Goal: Complete application form

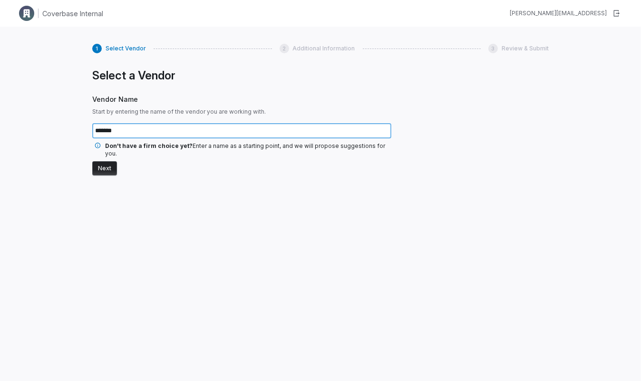
type input "*******"
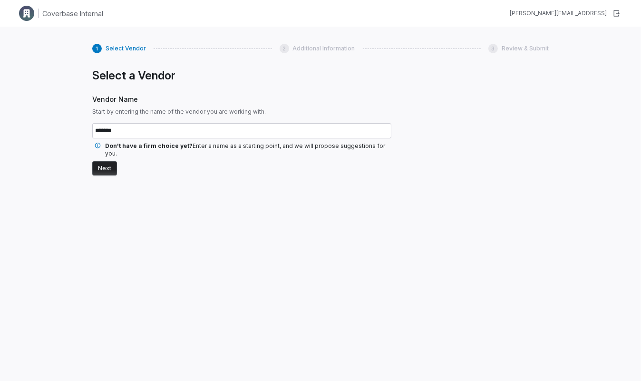
click at [101, 163] on button "Next" at bounding box center [104, 168] width 25 height 14
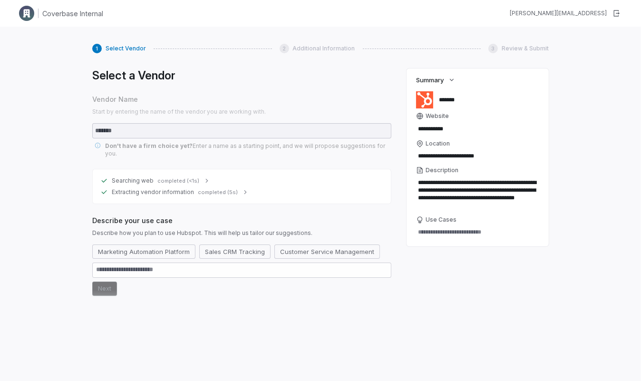
click at [203, 177] on icon at bounding box center [207, 181] width 8 height 8
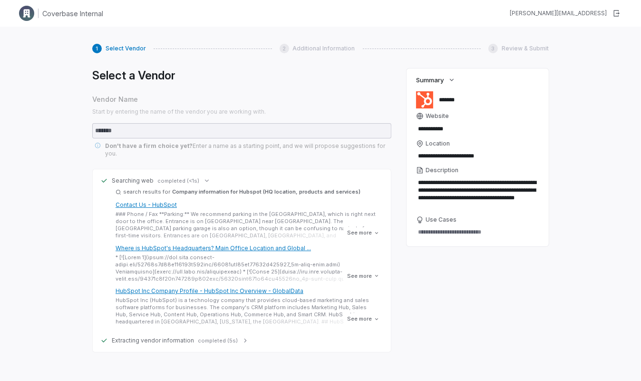
click at [168, 337] on span "Extracting vendor information" at bounding box center [153, 341] width 82 height 8
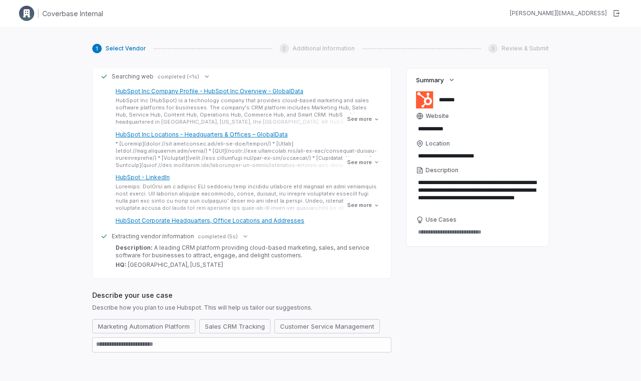
scroll to position [112, 0]
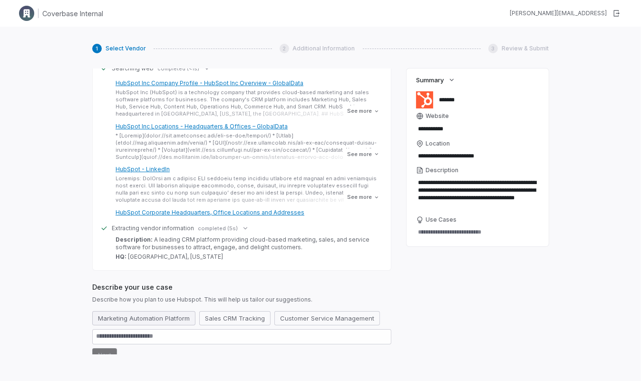
click at [183, 314] on button "Marketing Automation Platform" at bounding box center [143, 318] width 103 height 14
click at [105, 348] on button "Next" at bounding box center [104, 355] width 25 height 14
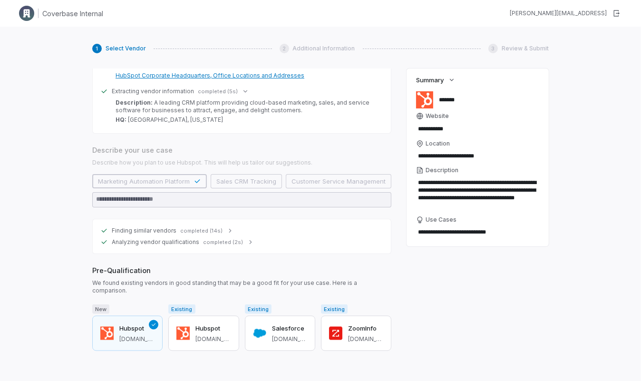
scroll to position [358, 0]
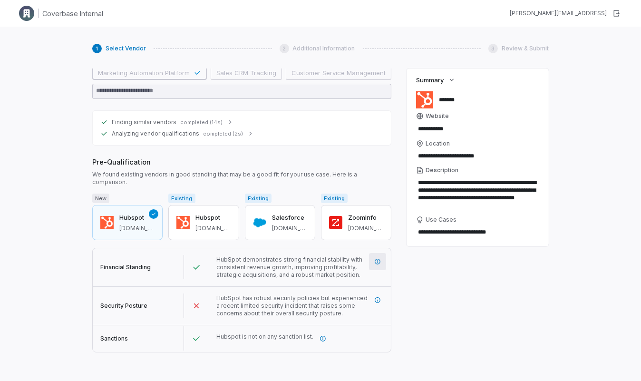
click at [378, 253] on button "button" at bounding box center [377, 261] width 17 height 17
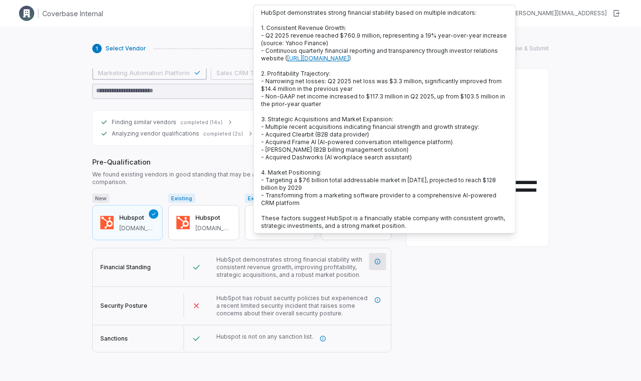
scroll to position [7, 0]
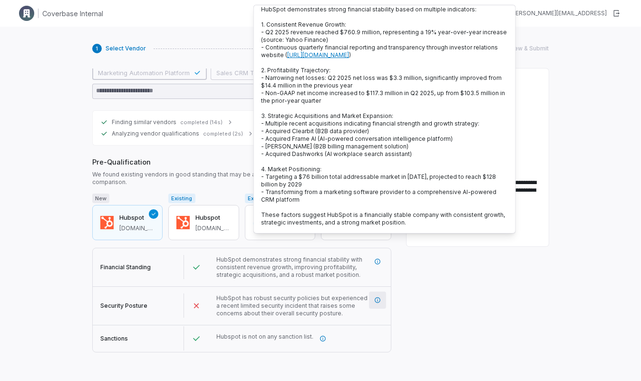
click at [376, 297] on icon "More information" at bounding box center [378, 300] width 6 height 6
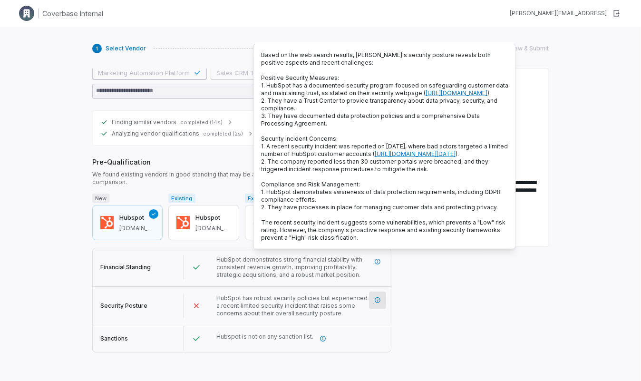
click at [279, 136] on p "Based on the web search results, [PERSON_NAME]'s security posture reveals both …" at bounding box center [384, 146] width 247 height 190
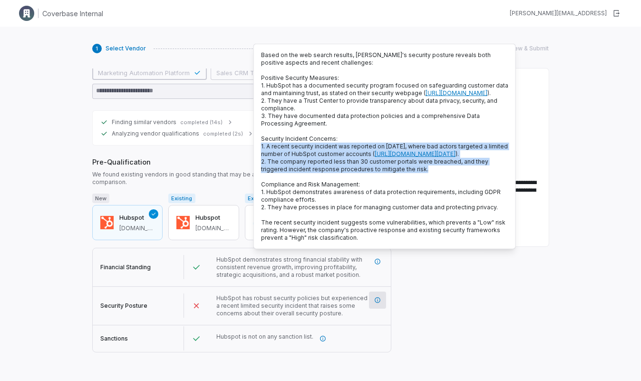
drag, startPoint x: 260, startPoint y: 151, endPoint x: 442, endPoint y: 191, distance: 186.3
click at [442, 191] on div "Based on the web search results, [PERSON_NAME]'s security posture reveals both …" at bounding box center [384, 146] width 262 height 205
click at [429, 190] on p "Based on the web search results, [PERSON_NAME]'s security posture reveals both …" at bounding box center [384, 146] width 247 height 190
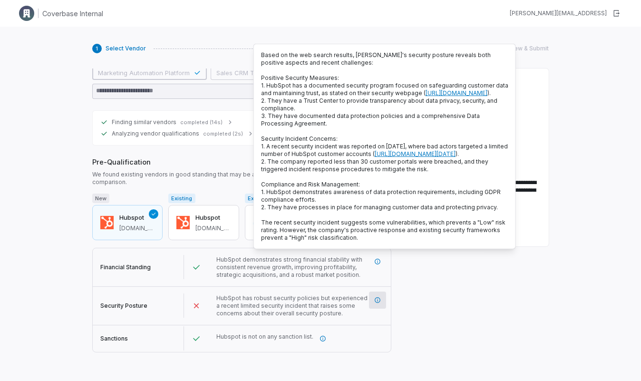
click at [264, 304] on div "HubSpot has robust security policies but experienced a recent limited security …" at bounding box center [300, 306] width 183 height 38
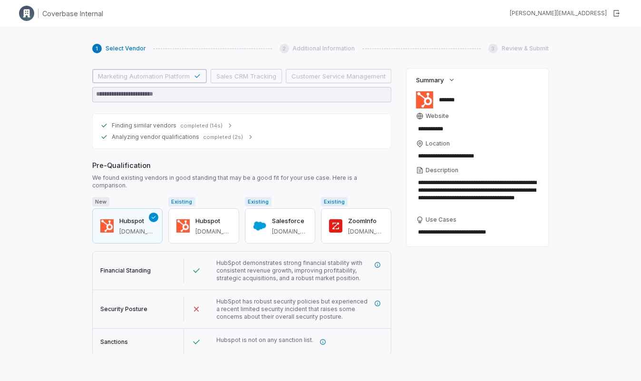
scroll to position [358, 0]
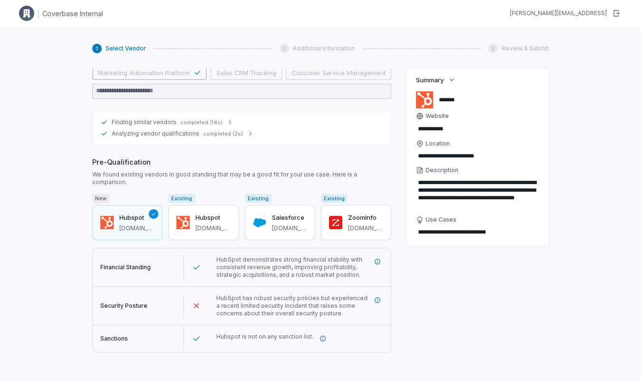
click at [109, 356] on button "Next" at bounding box center [104, 363] width 25 height 14
click at [108, 356] on button "Next" at bounding box center [104, 363] width 25 height 14
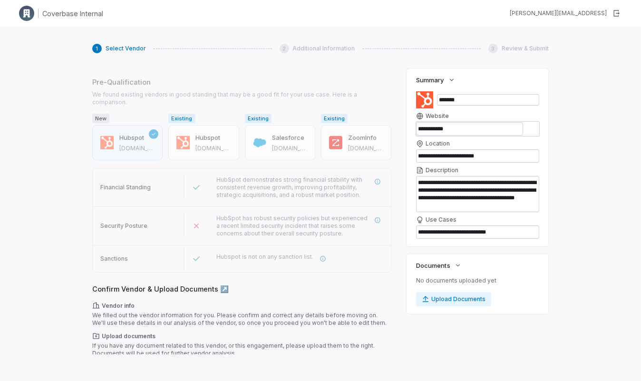
scroll to position [446, 0]
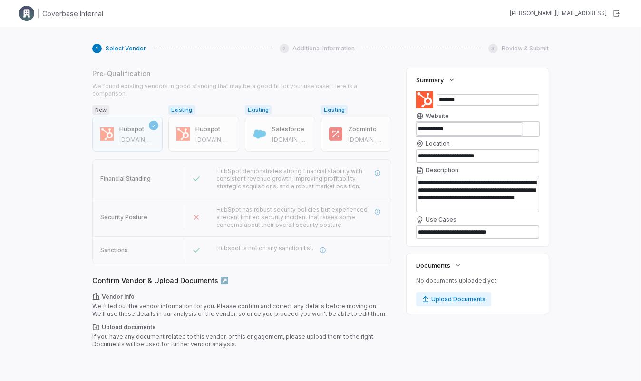
click at [107, 356] on button "Next" at bounding box center [104, 363] width 25 height 14
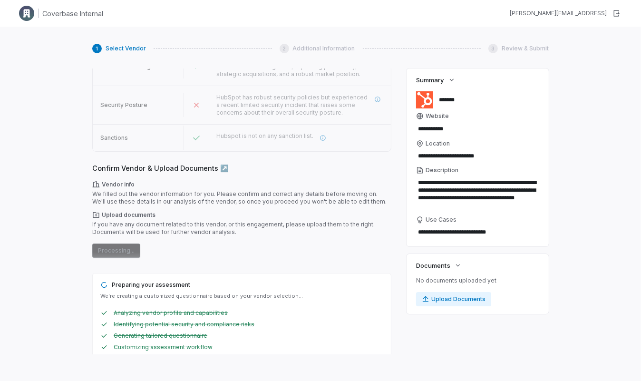
scroll to position [0, 0]
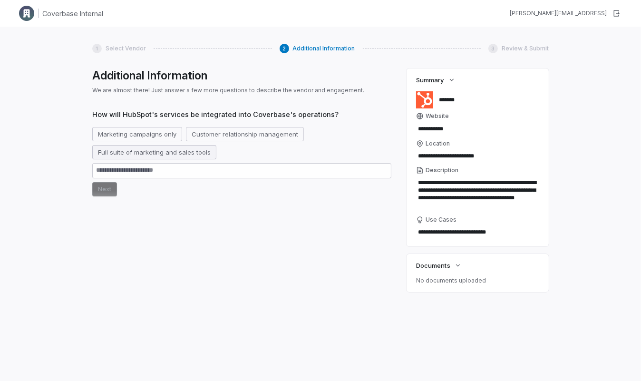
click at [166, 153] on button "Full suite of marketing and sales tools" at bounding box center [154, 152] width 124 height 14
click at [108, 194] on button "Next" at bounding box center [104, 189] width 25 height 14
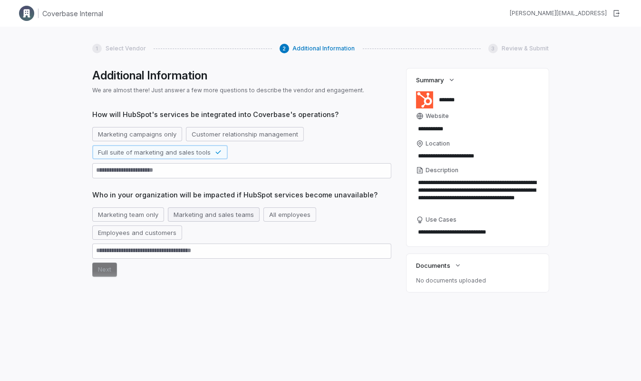
click at [204, 218] on button "Marketing and sales teams" at bounding box center [214, 214] width 92 height 14
click at [107, 269] on button "Next" at bounding box center [104, 269] width 25 height 14
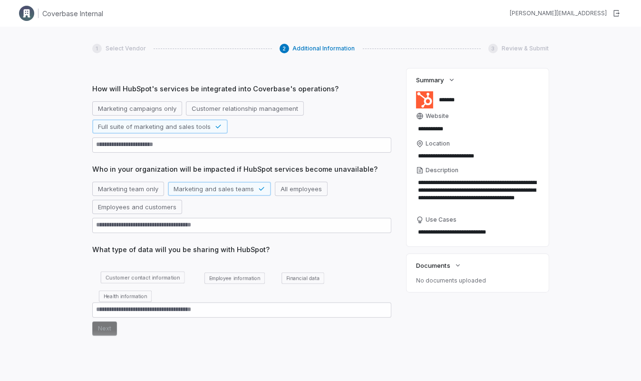
scroll to position [63, 0]
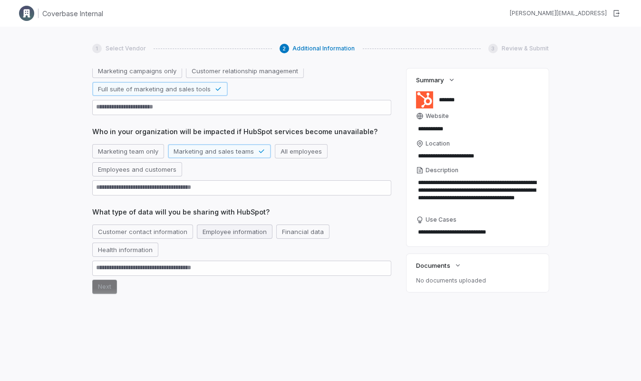
click at [212, 237] on button "Employee information" at bounding box center [235, 231] width 76 height 14
click at [94, 286] on button "Next" at bounding box center [104, 287] width 25 height 14
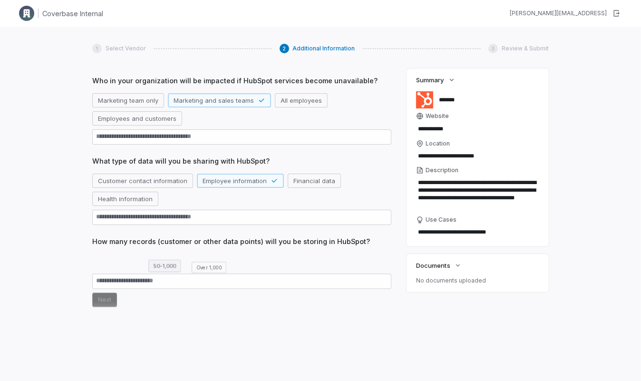
scroll to position [114, 0]
click at [158, 262] on button "50-1,000" at bounding box center [165, 261] width 38 height 14
click at [104, 296] on button "Next" at bounding box center [104, 298] width 25 height 14
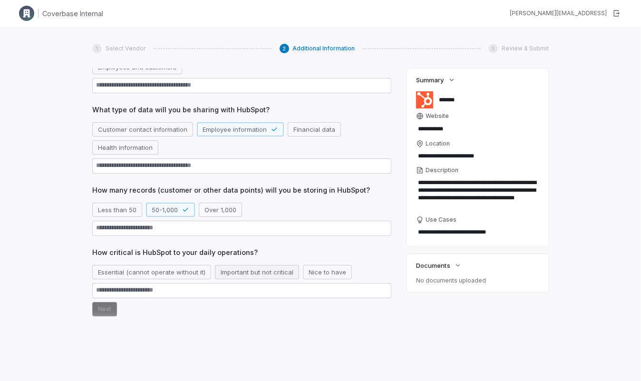
click at [216, 272] on button "Important but not critical" at bounding box center [257, 272] width 84 height 14
click at [106, 310] on button "Next" at bounding box center [104, 309] width 25 height 14
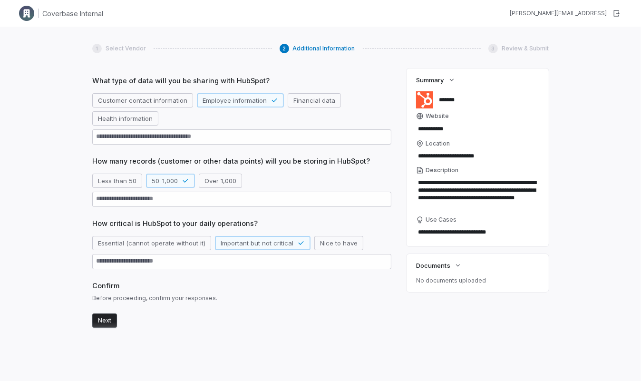
click at [106, 323] on button "Next" at bounding box center [104, 320] width 25 height 14
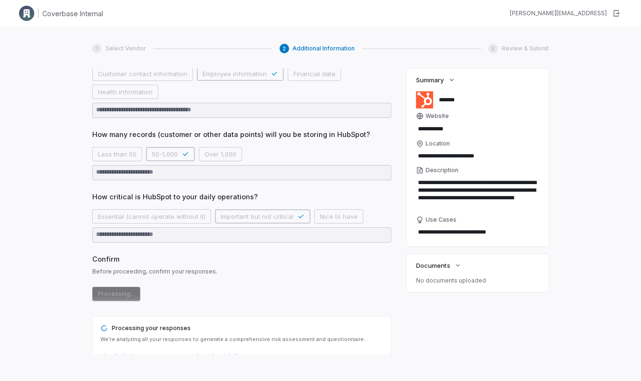
scroll to position [307, 0]
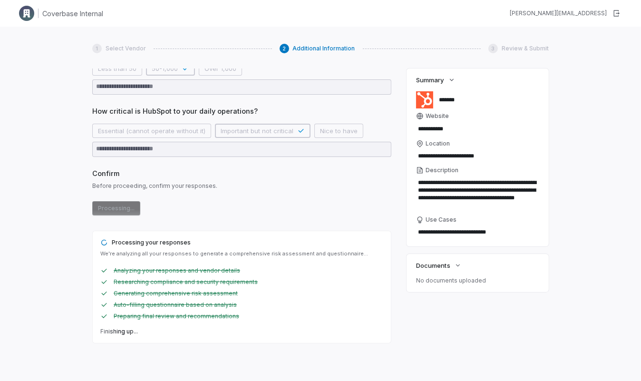
type textarea "*"
